Goal: Navigation & Orientation: Find specific page/section

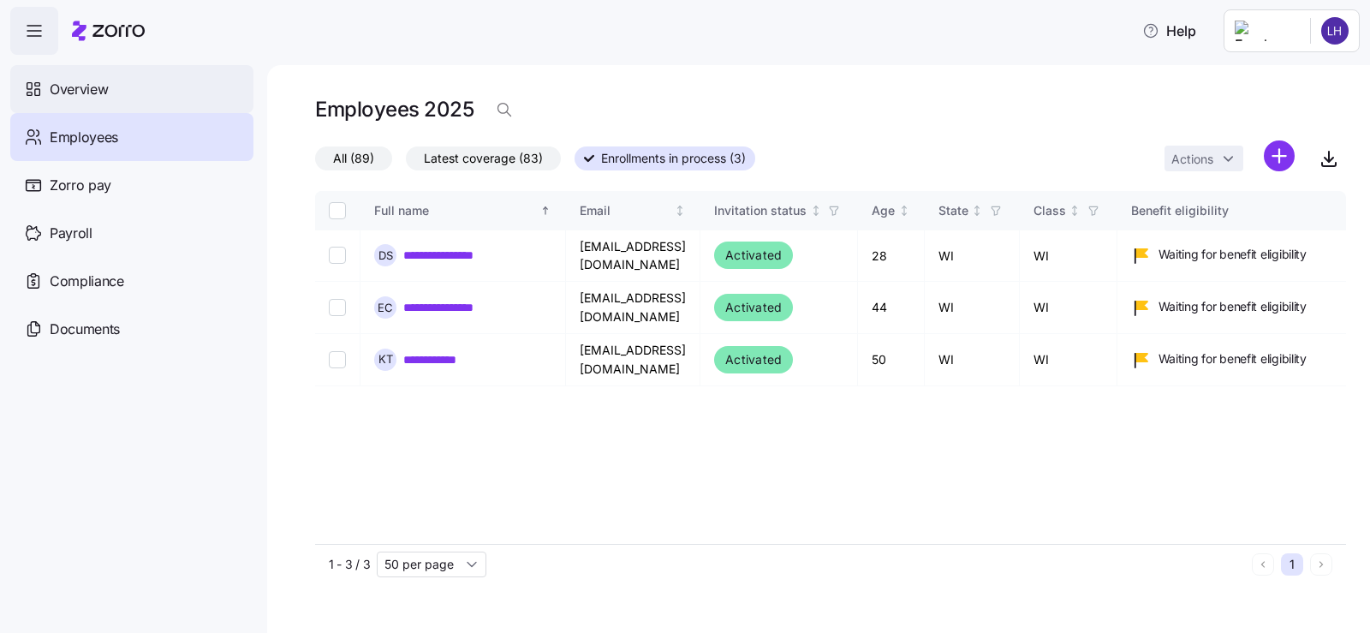
click at [116, 91] on div "Overview" at bounding box center [131, 89] width 243 height 48
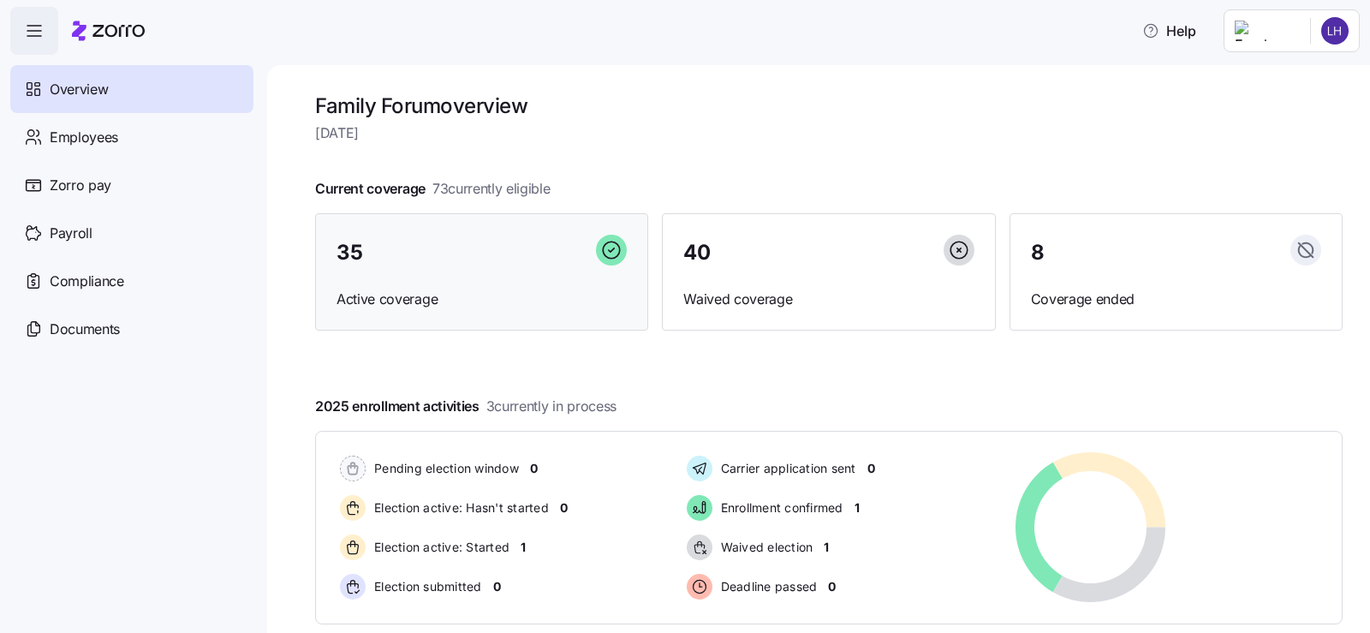
click at [535, 272] on div "35 Active coverage" at bounding box center [481, 272] width 333 height 118
